Goal: Task Accomplishment & Management: Use online tool/utility

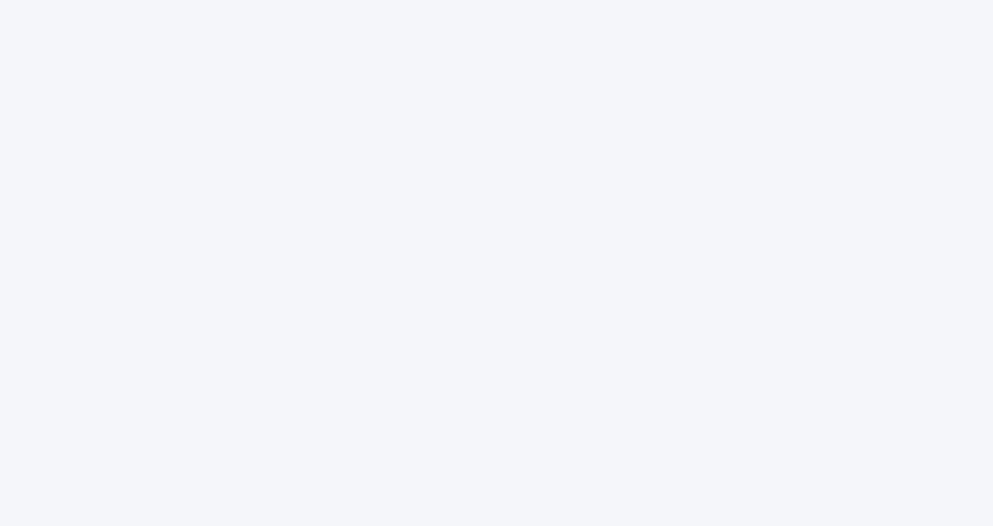
click at [774, 140] on div at bounding box center [496, 263] width 993 height 526
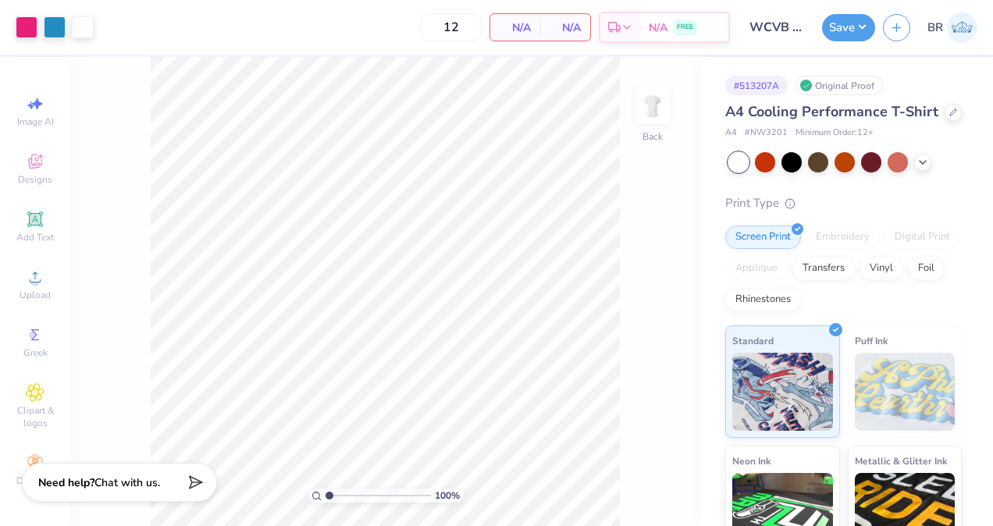
click at [141, 481] on span "Chat with us." at bounding box center [127, 482] width 66 height 15
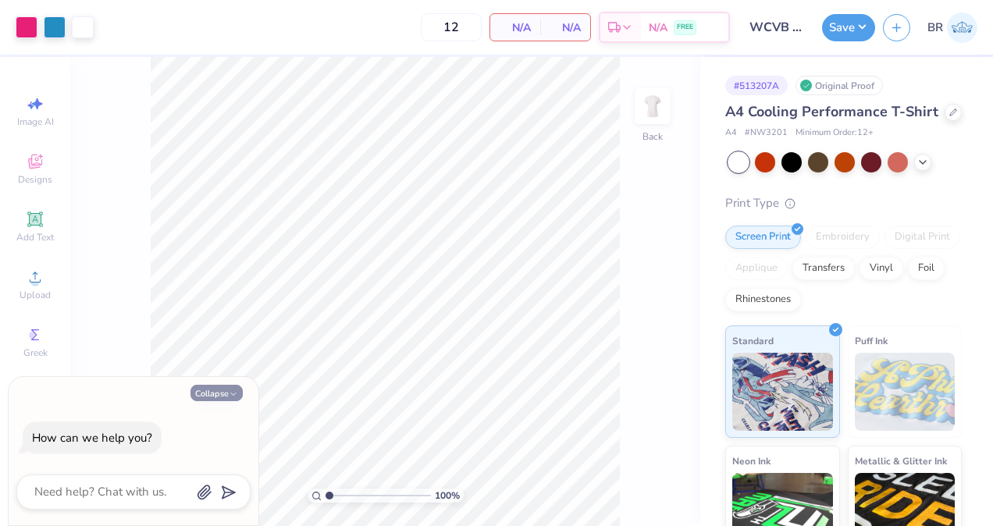
click at [207, 397] on button "Collapse" at bounding box center [216, 393] width 52 height 16
type textarea "x"
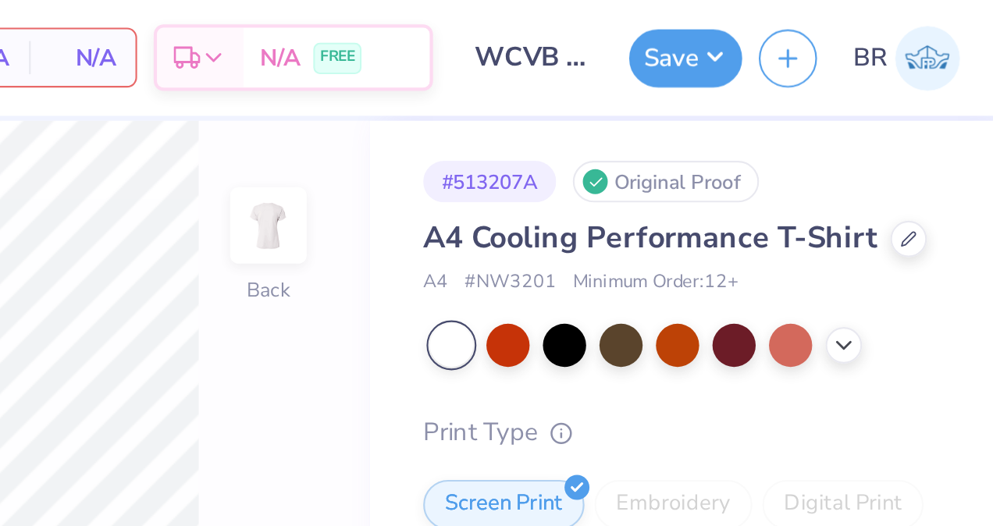
click at [958, 34] on img at bounding box center [962, 27] width 30 height 30
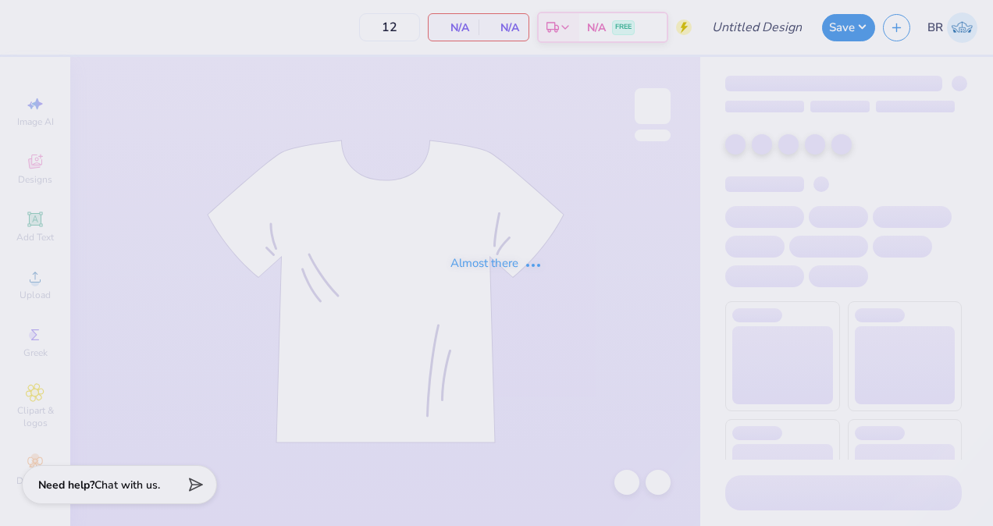
type input "LTA Yard Show heart Disco Ash Grey Shirt"
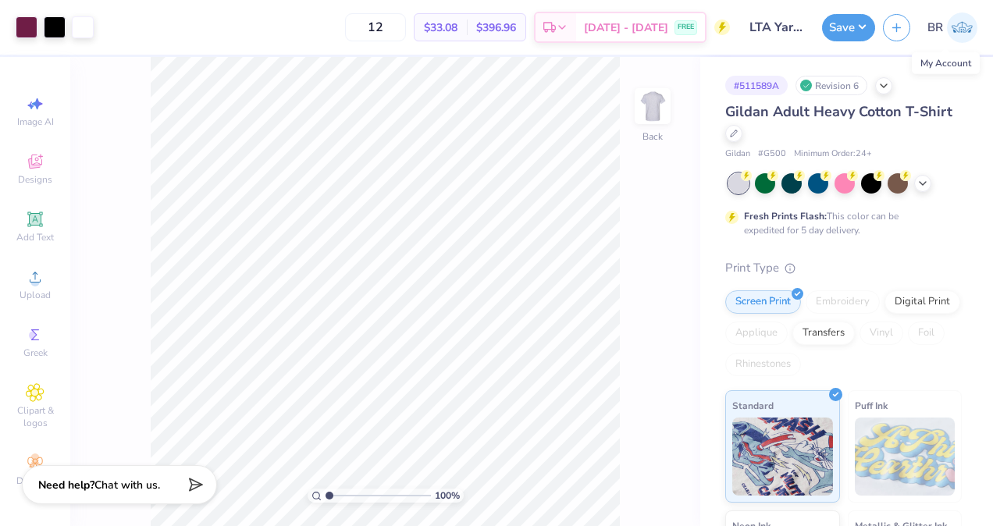
click at [957, 33] on img at bounding box center [962, 27] width 30 height 30
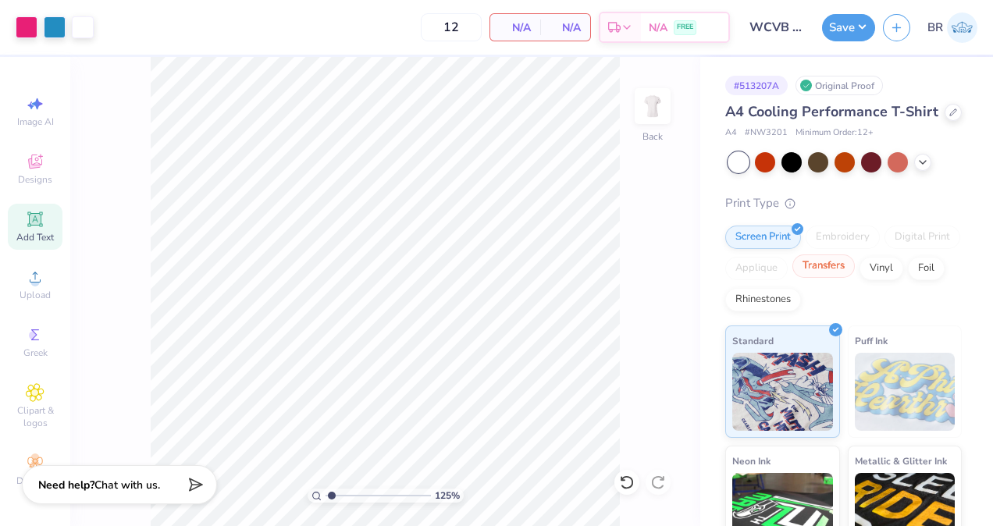
click at [855, 278] on div "Transfers" at bounding box center [823, 265] width 62 height 23
type input "1.25442988680892"
type textarea "x"
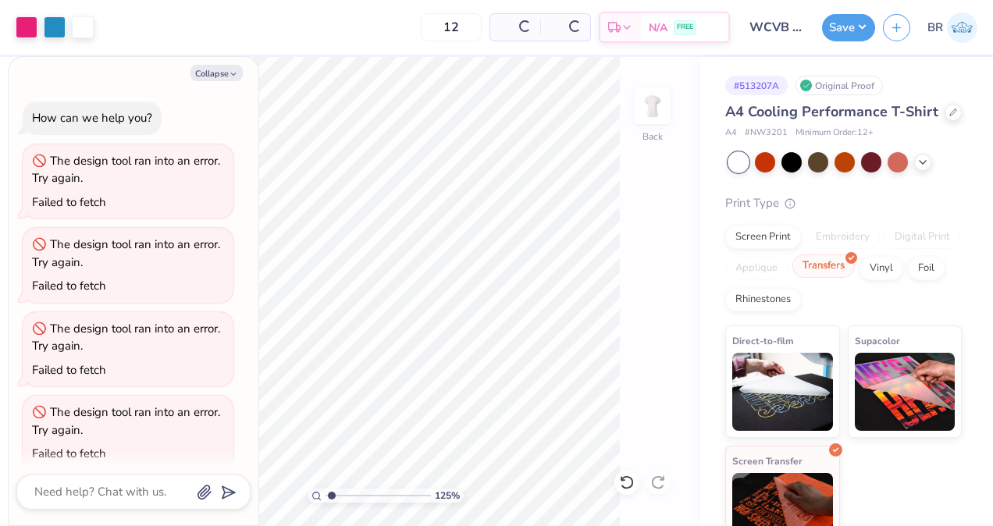
type input "1.25442988680892"
type textarea "x"
type input "1.25442988680892"
type textarea "x"
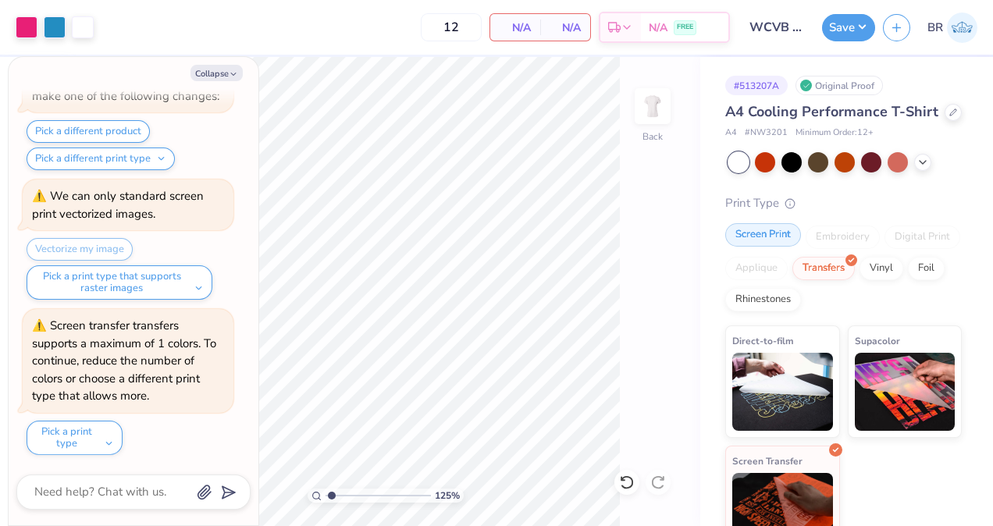
click at [768, 247] on div "Screen Print" at bounding box center [763, 234] width 76 height 23
type input "1.25442988680892"
type textarea "x"
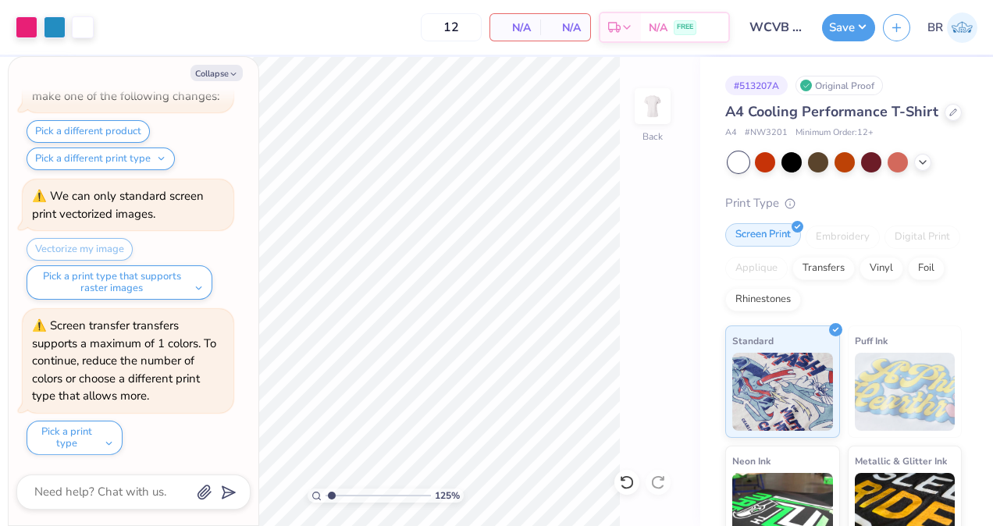
type input "1.25442988680892"
type textarea "x"
type input "1.25442988680892"
click at [236, 67] on button "Collapse" at bounding box center [216, 73] width 52 height 16
type textarea "x"
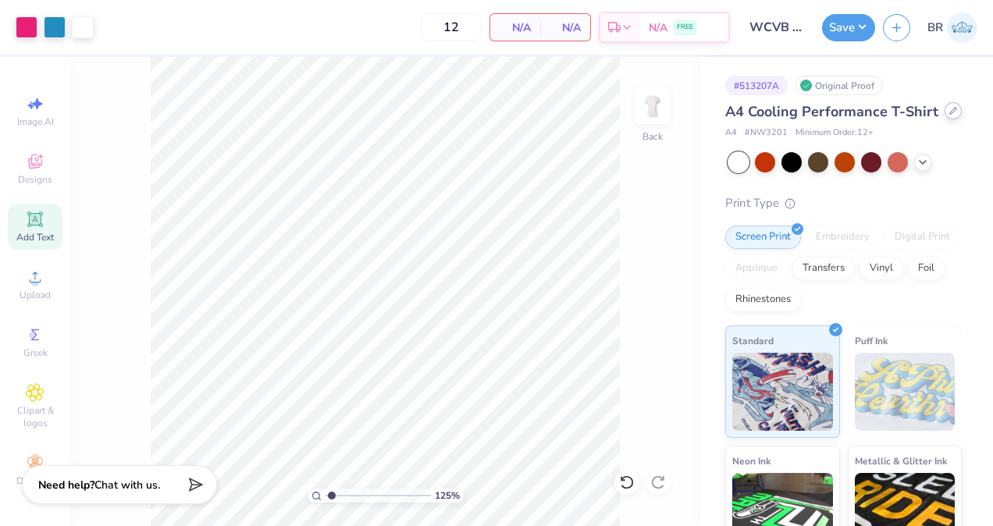
click at [944, 119] on div at bounding box center [952, 110] width 17 height 17
type input "1.25442988680892"
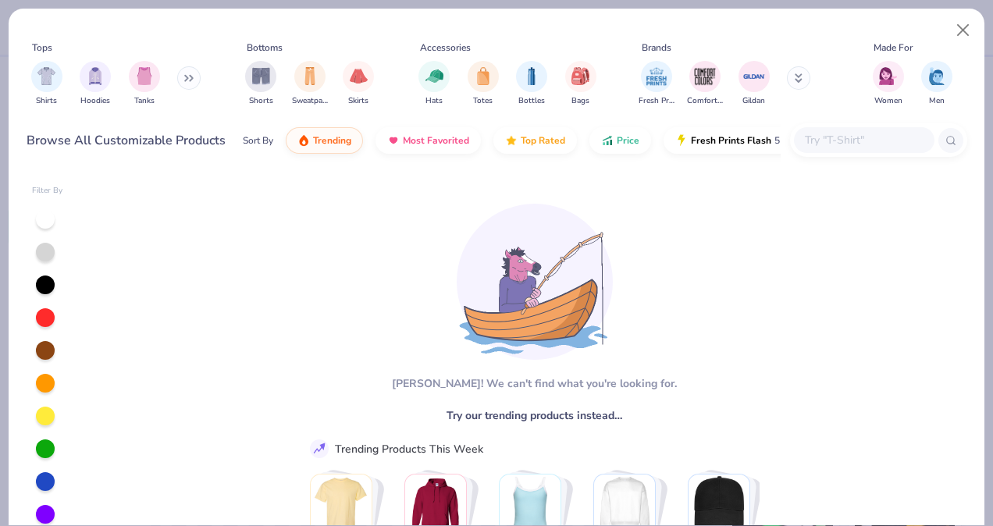
click at [817, 134] on input "text" at bounding box center [863, 140] width 120 height 18
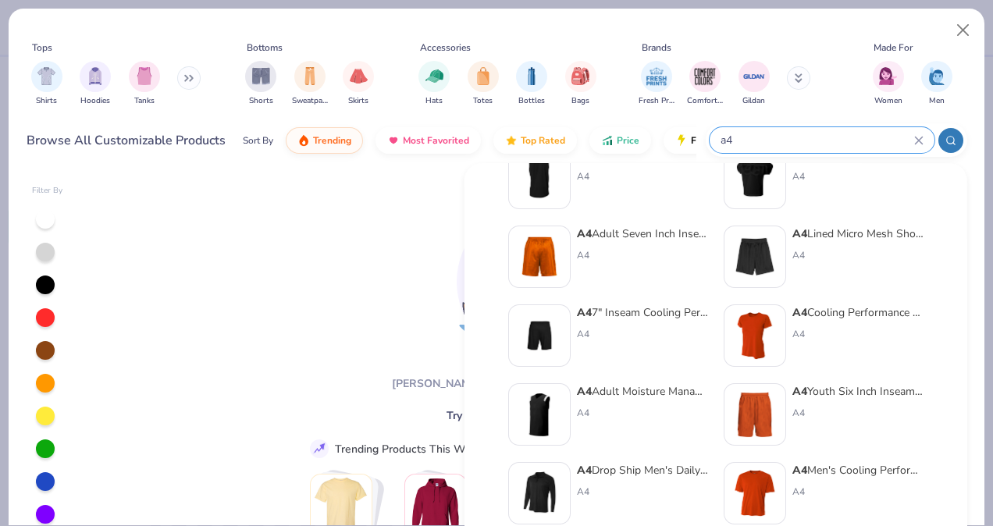
scroll to position [124, 0]
type input "a4"
click at [826, 314] on div "A4 Cooling Performance T-Shirt" at bounding box center [857, 312] width 131 height 16
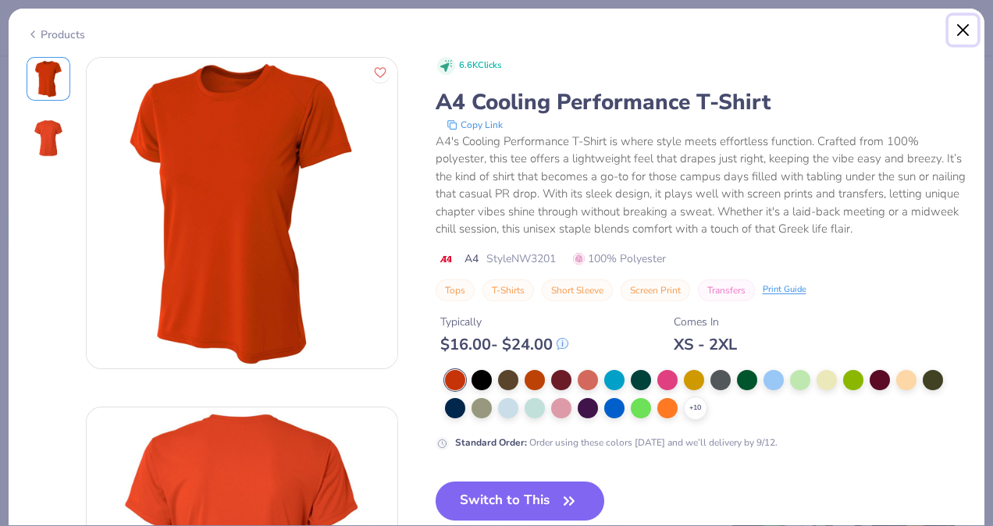
click at [962, 25] on button "Close" at bounding box center [963, 31] width 30 height 30
type input "1.25442988680892"
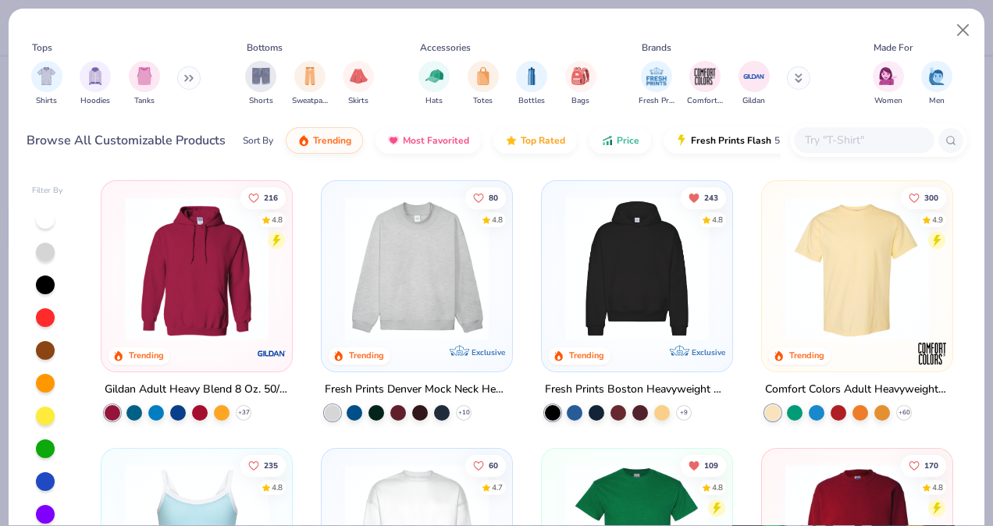
click at [877, 130] on div at bounding box center [864, 140] width 140 height 26
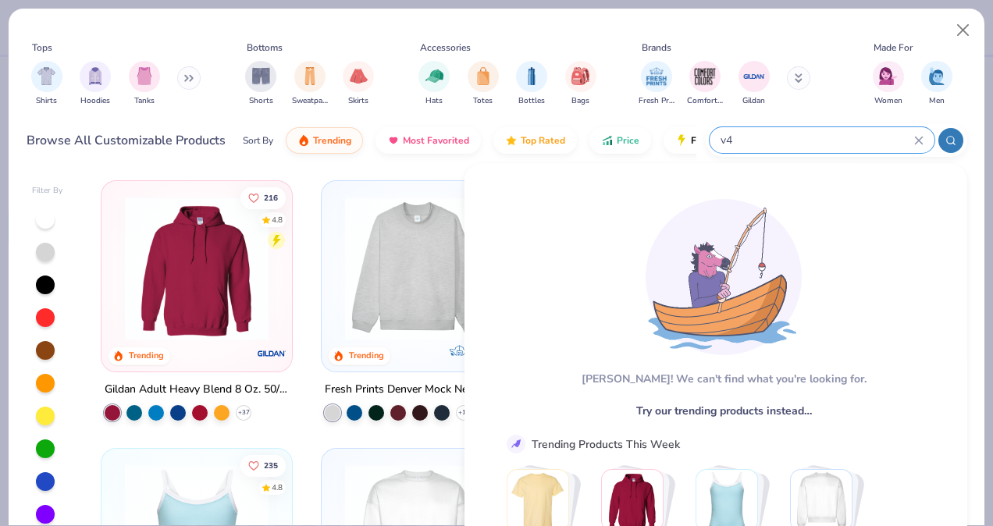
type input "v"
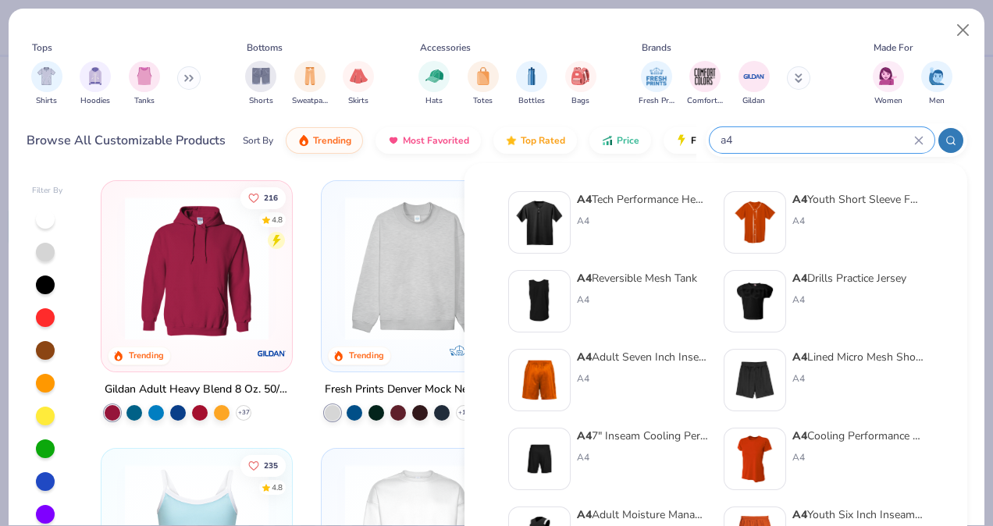
type input "a4"
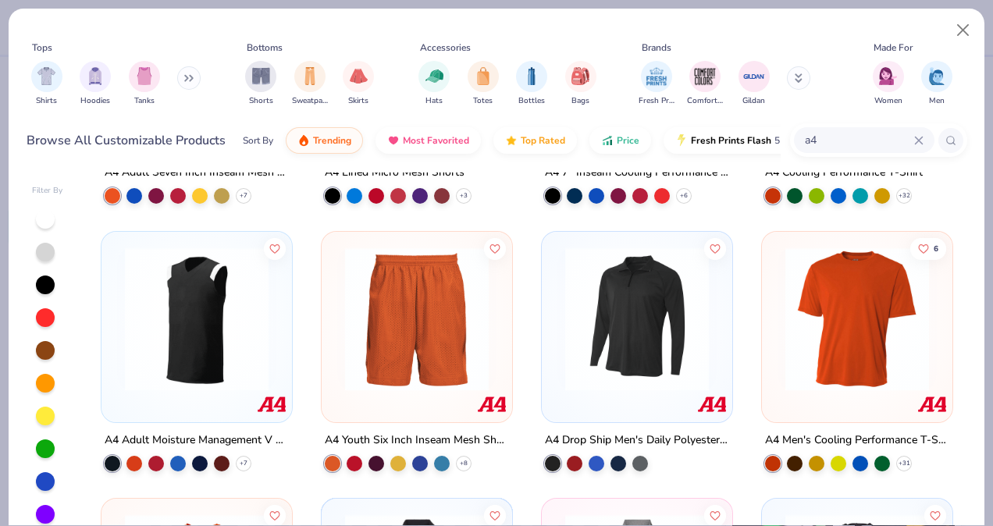
scroll to position [470, 0]
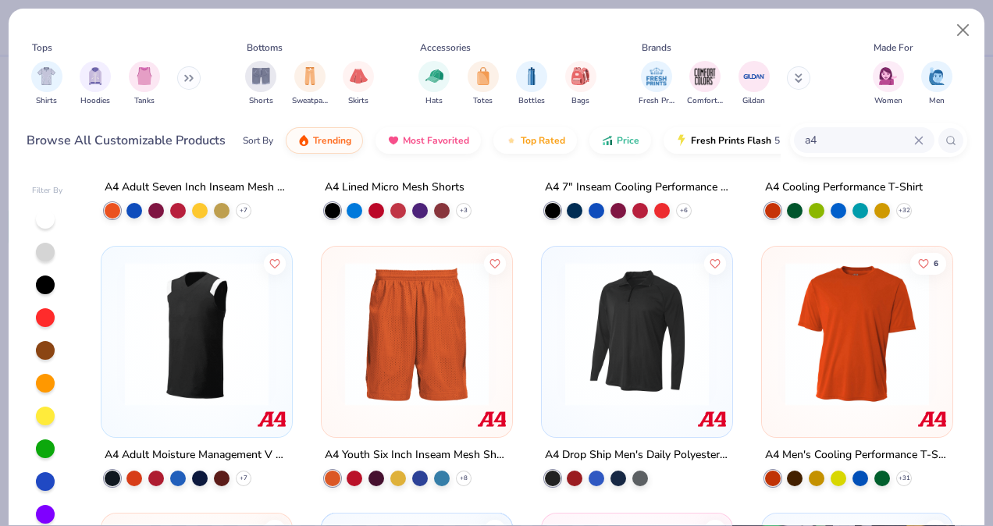
click at [862, 375] on img at bounding box center [856, 333] width 159 height 144
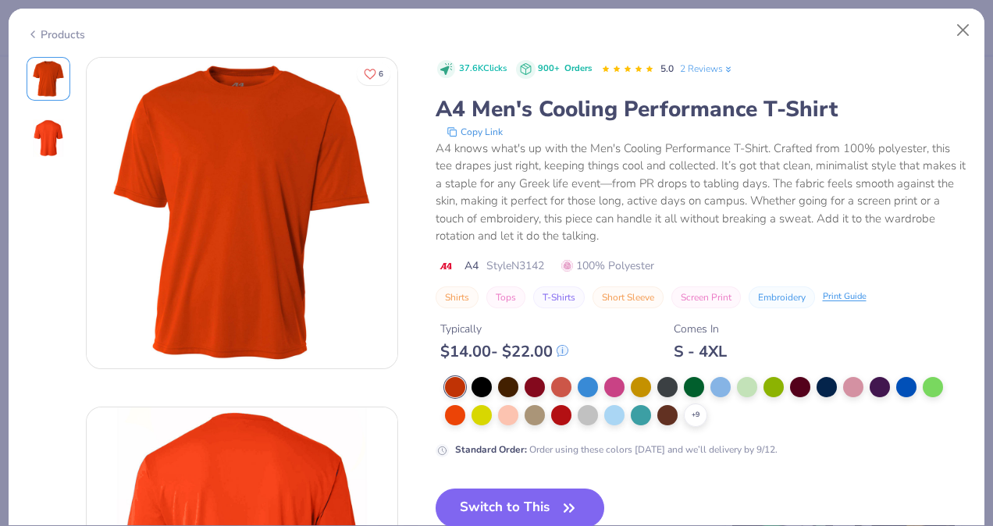
click at [706, 418] on div "+ 9" at bounding box center [706, 402] width 522 height 50
click at [705, 418] on div "+ 9" at bounding box center [695, 415] width 23 height 23
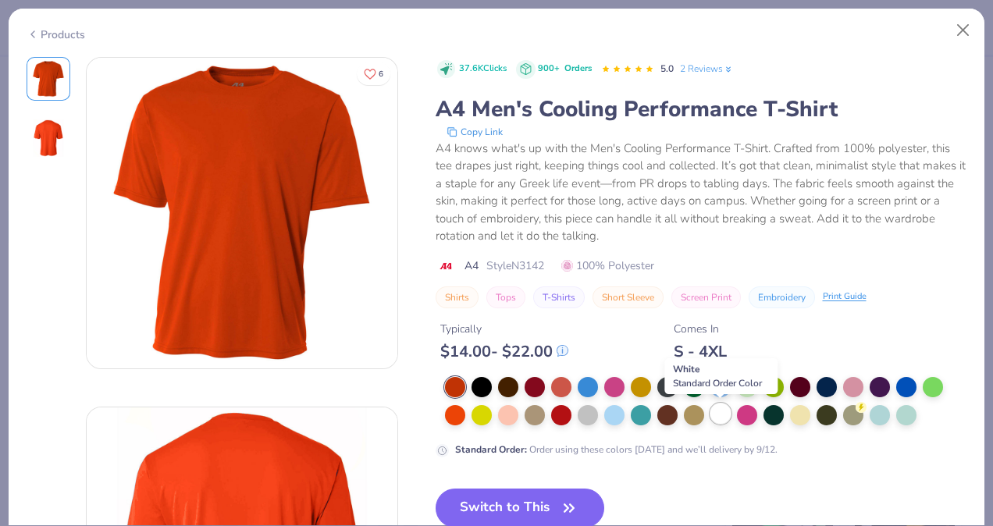
click at [713, 418] on div at bounding box center [720, 414] width 20 height 20
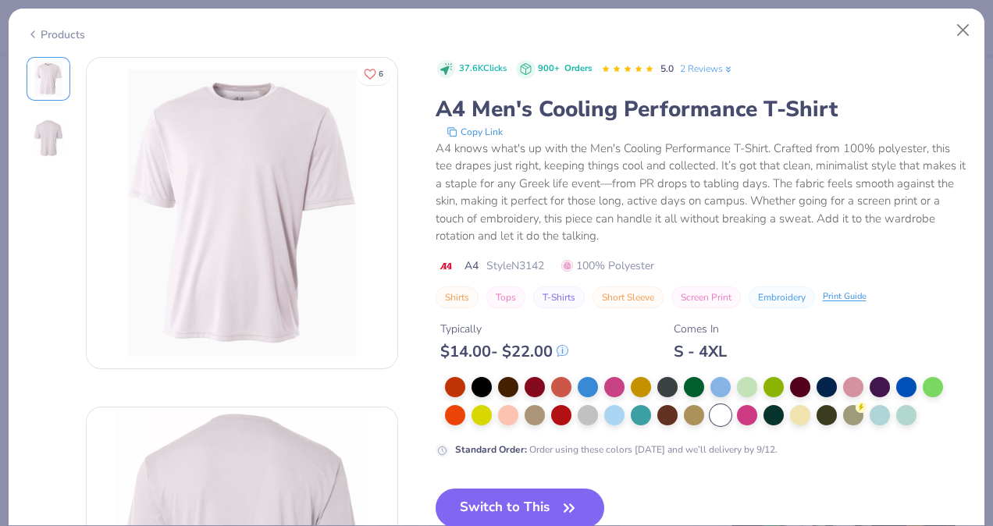
scroll to position [66, 0]
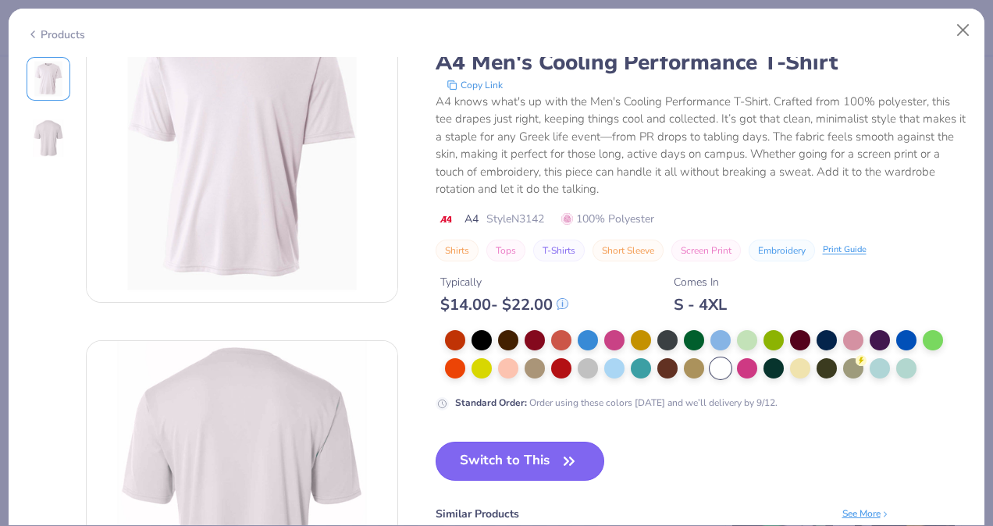
click at [568, 467] on icon "button" at bounding box center [569, 461] width 22 height 22
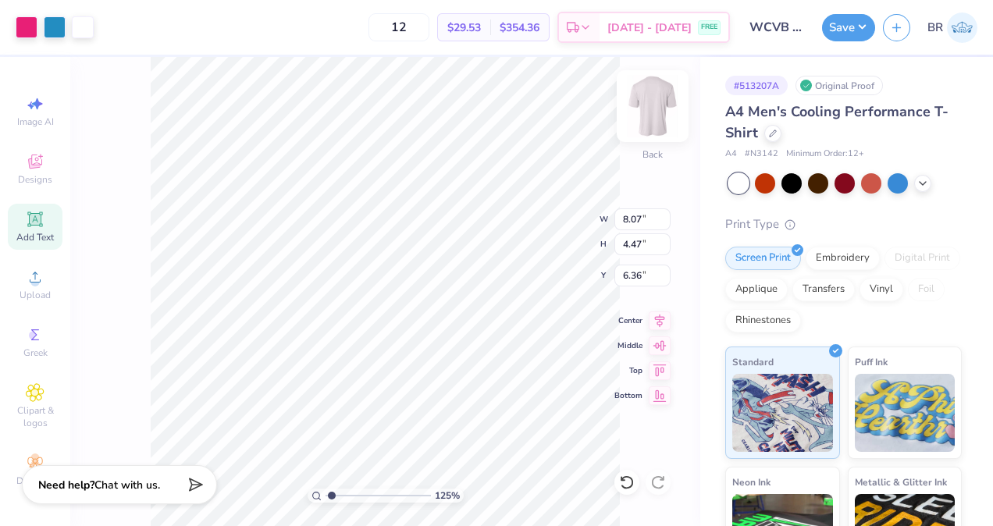
type input "1.25442988680892"
type input "10.62"
type input "5.88"
type input "4.94"
type input "1.25442988680892"
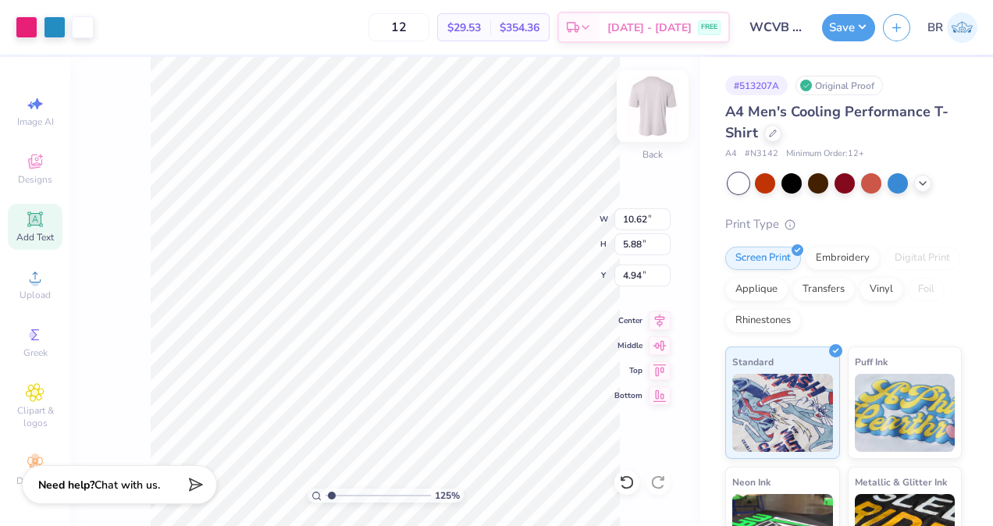
type input "3.00"
type input "1.00261313486614"
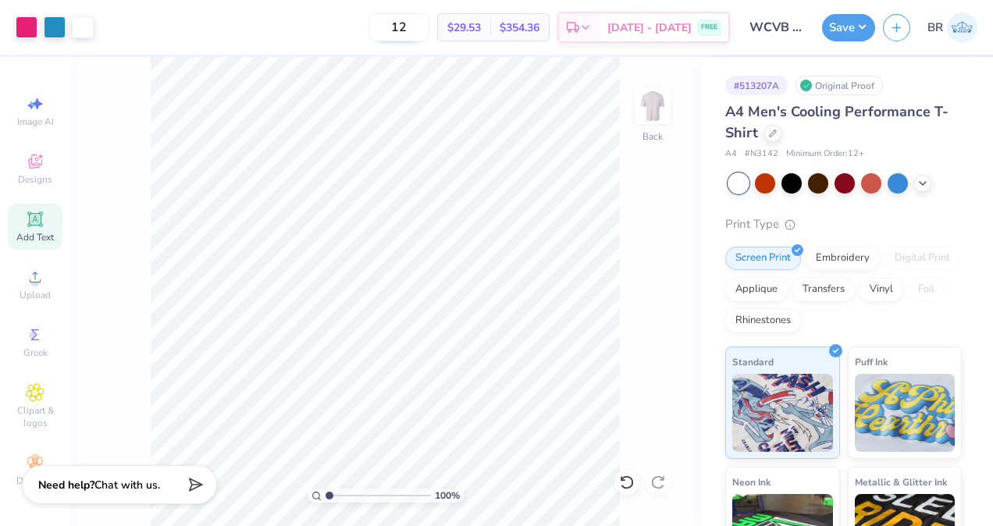
click at [429, 35] on input "12" at bounding box center [398, 27] width 61 height 28
type input "1"
type input "31"
click at [827, 20] on button "Save" at bounding box center [848, 25] width 53 height 27
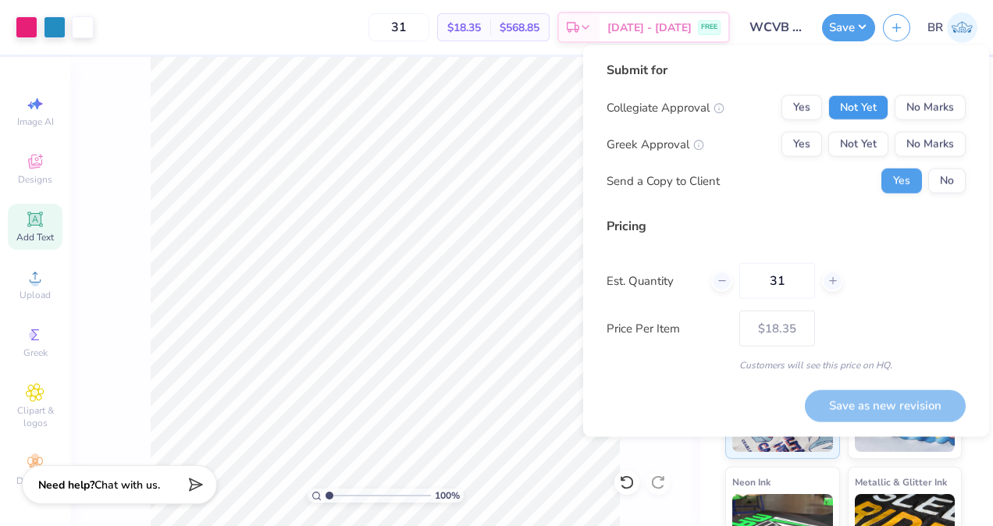
click at [852, 98] on button "Not Yet" at bounding box center [858, 107] width 60 height 25
click at [912, 132] on button "No Marks" at bounding box center [930, 144] width 71 height 25
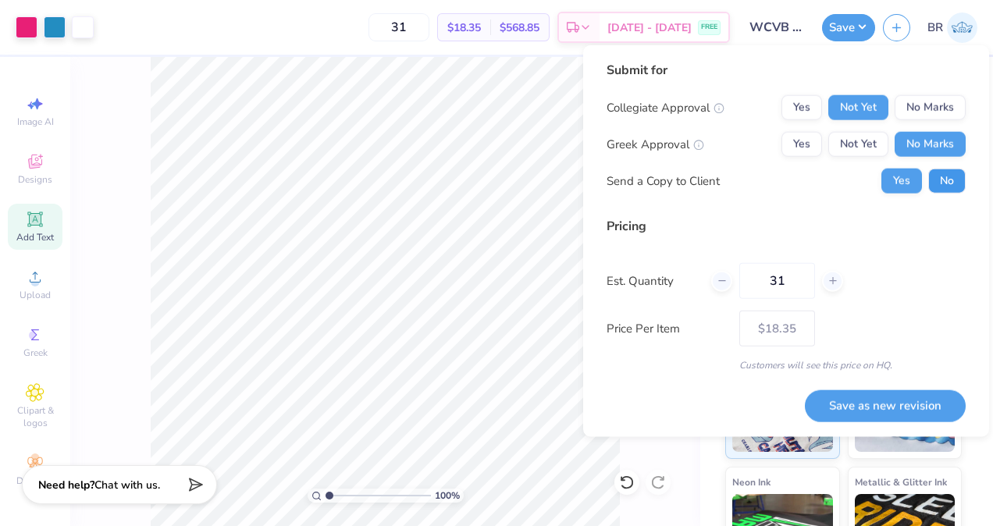
click at [946, 181] on button "No" at bounding box center [946, 181] width 37 height 25
type input "1.00261313486614"
click at [886, 408] on button "Save as new revision" at bounding box center [885, 405] width 161 height 32
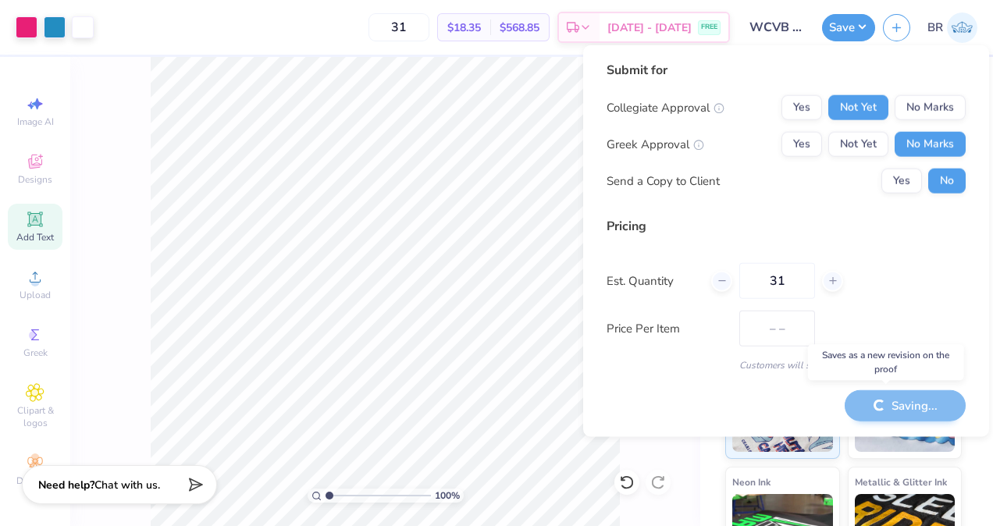
type input "$18.35"
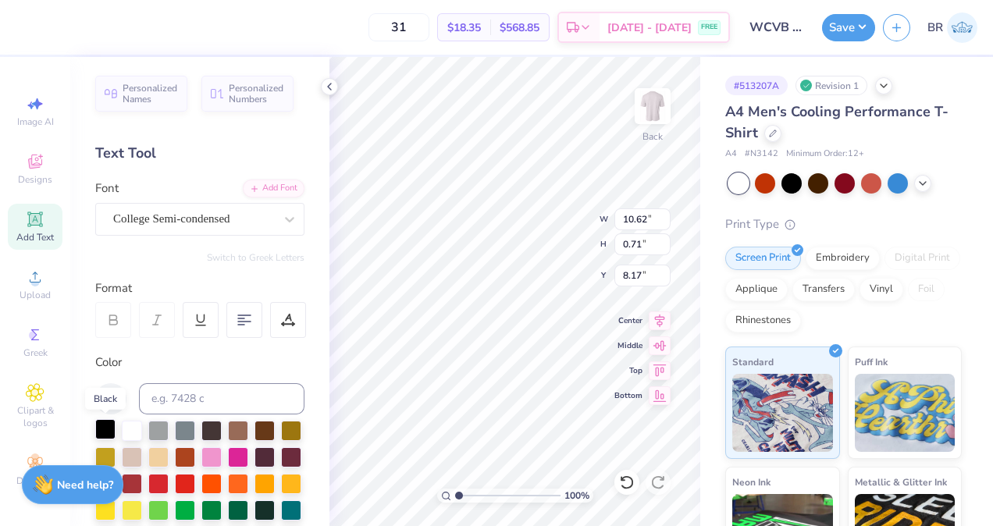
click at [110, 432] on div at bounding box center [105, 429] width 20 height 20
type input "1.00261313486614"
